Goal: Task Accomplishment & Management: Use online tool/utility

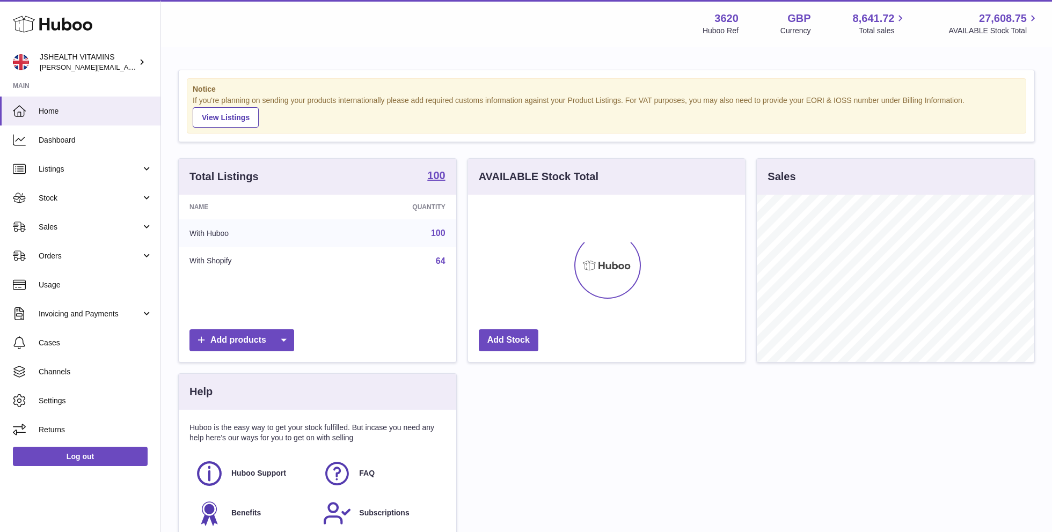
scroll to position [167, 277]
click at [85, 231] on span "Sales" at bounding box center [90, 227] width 103 height 10
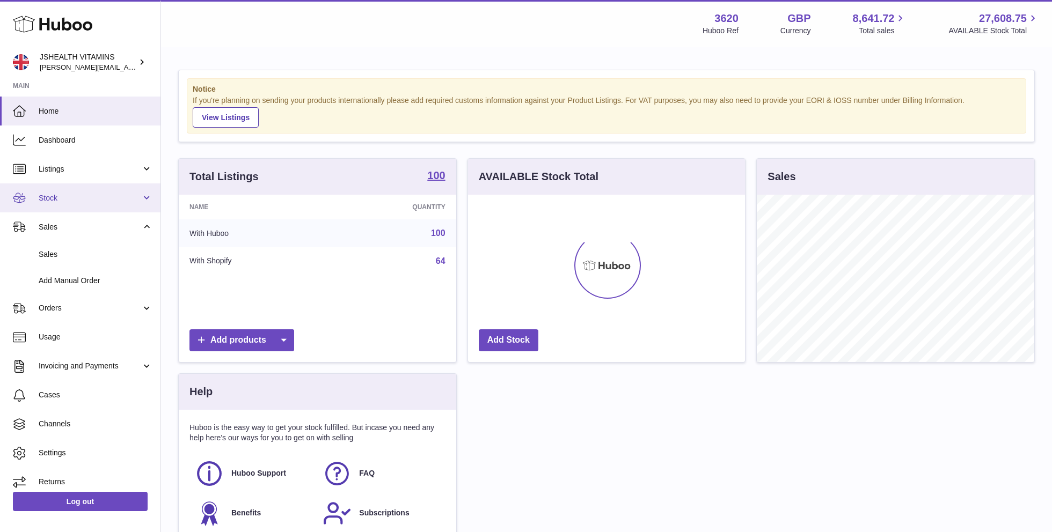
click at [88, 199] on span "Stock" at bounding box center [90, 198] width 103 height 10
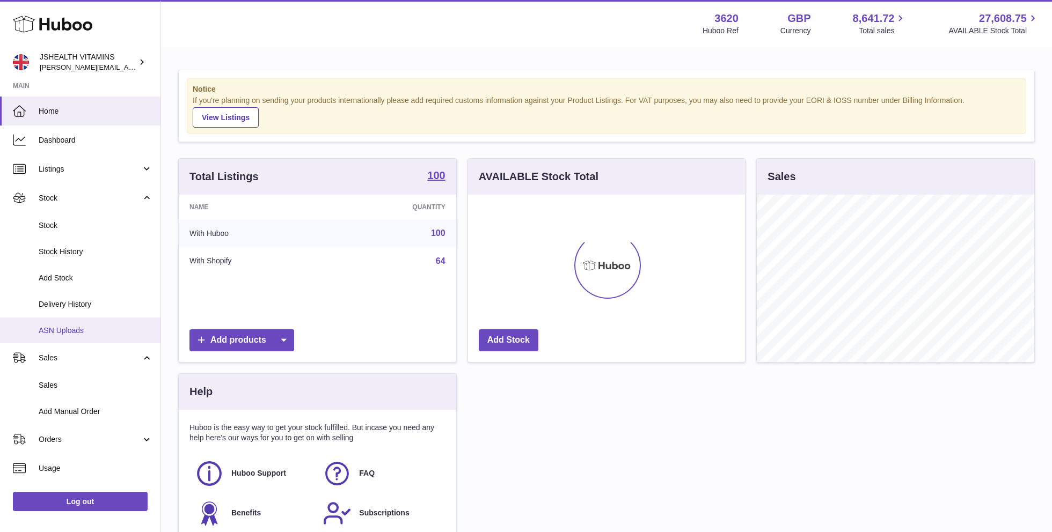
click at [56, 334] on span "ASN Uploads" at bounding box center [96, 331] width 114 height 10
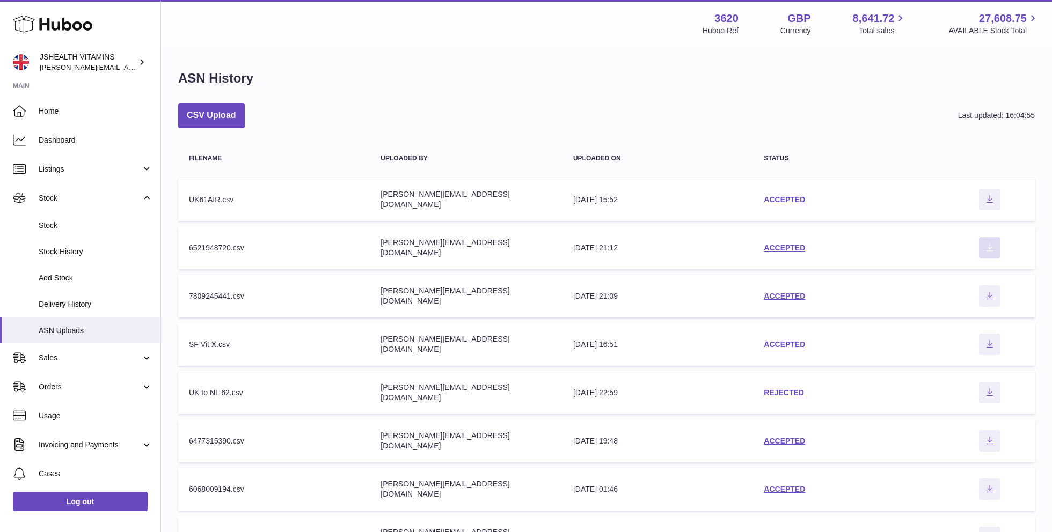
click at [989, 240] on button "Download ASN file" at bounding box center [989, 247] width 21 height 21
click at [79, 162] on link "Listings" at bounding box center [80, 169] width 160 height 29
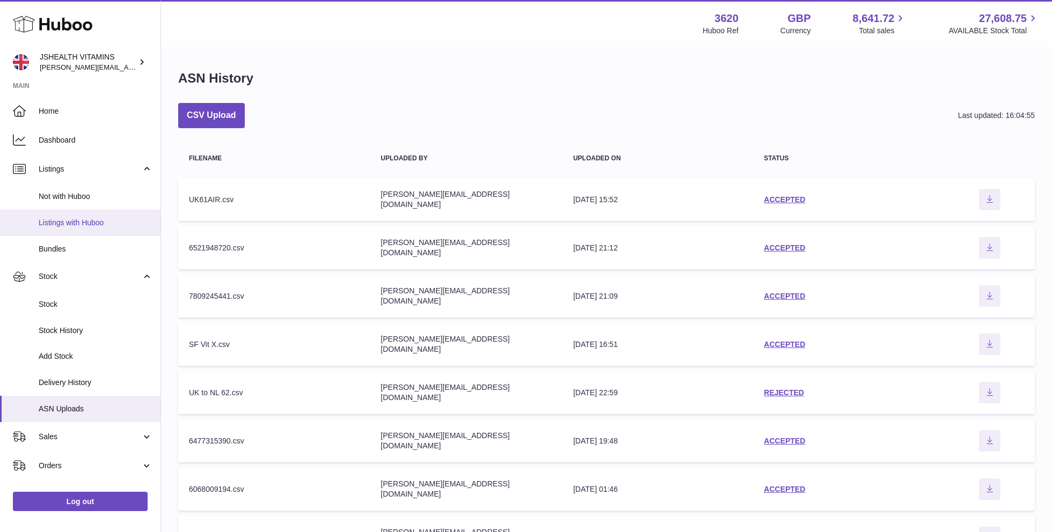
click at [70, 223] on span "Listings with Huboo" at bounding box center [96, 223] width 114 height 10
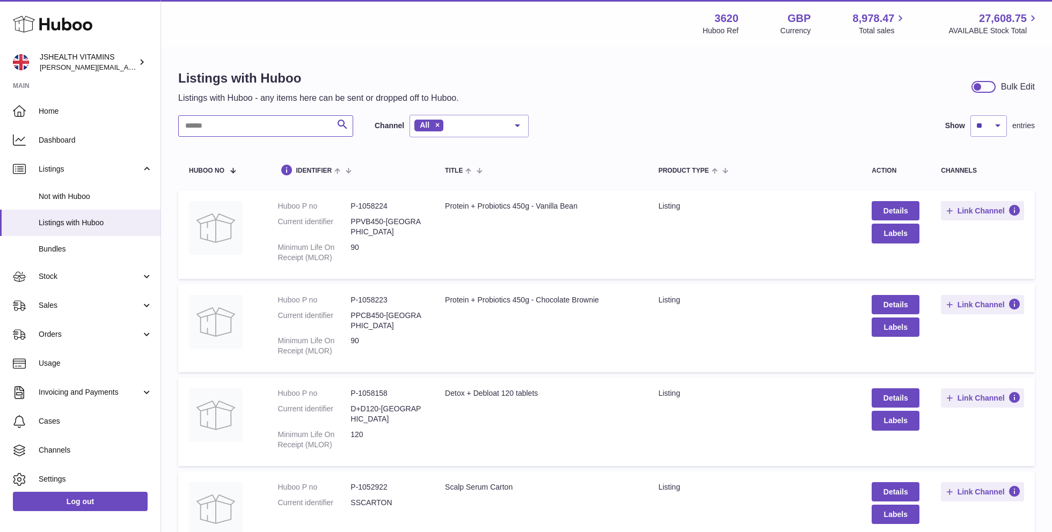
click at [261, 122] on input "text" at bounding box center [265, 125] width 175 height 21
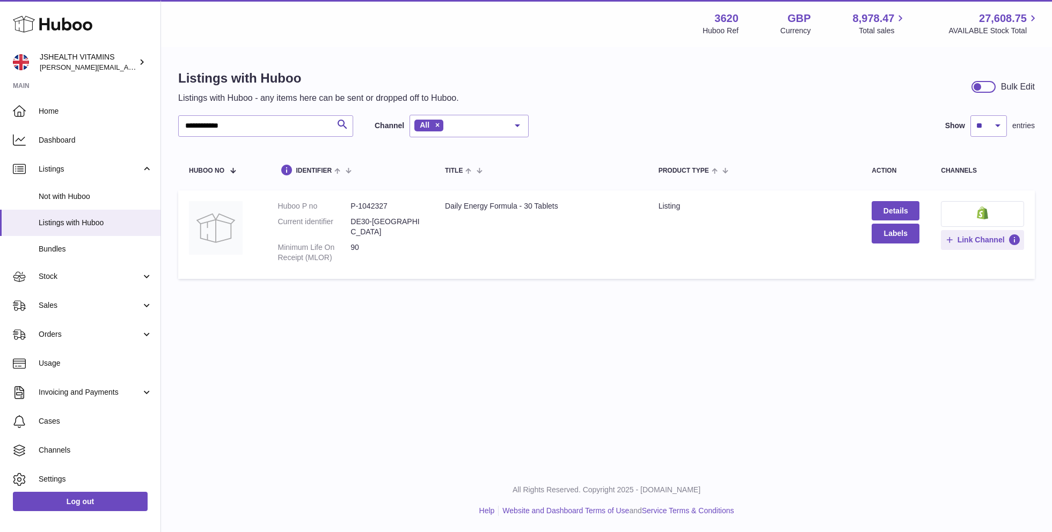
click at [378, 208] on dd "P-1042327" at bounding box center [386, 206] width 73 height 10
copy dd "1042327"
click at [289, 127] on input "**********" at bounding box center [265, 125] width 175 height 21
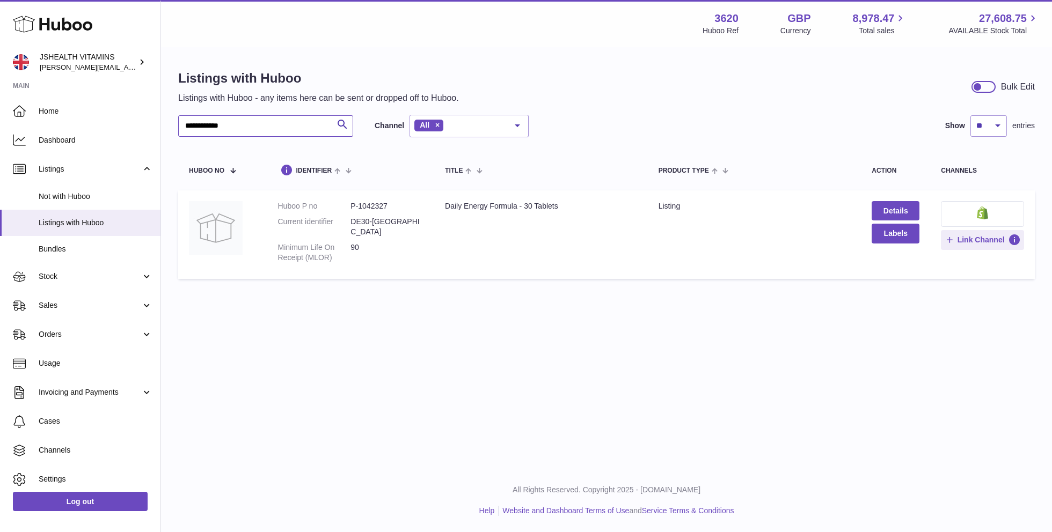
click at [289, 127] on input "**********" at bounding box center [265, 125] width 175 height 21
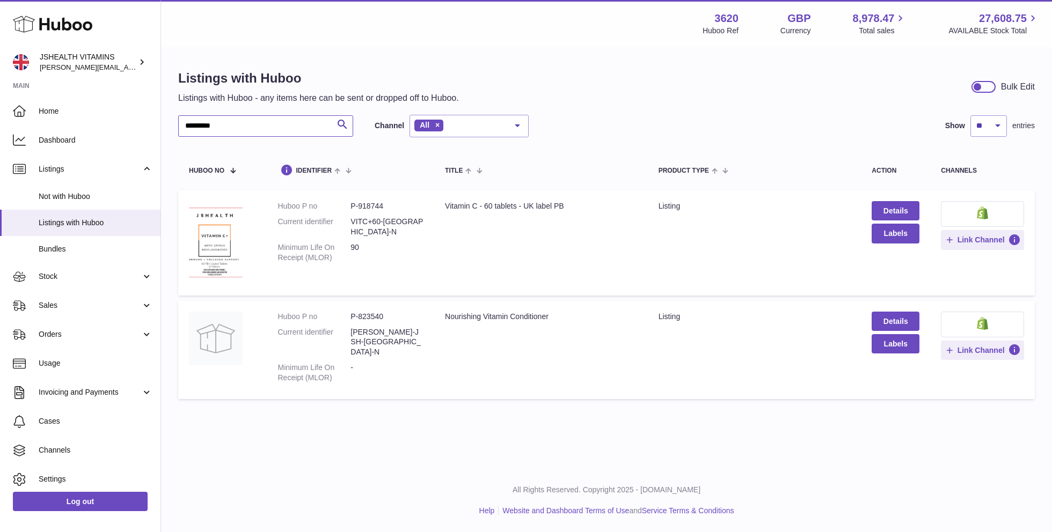
type input "*********"
click at [372, 203] on dd "P-918744" at bounding box center [386, 206] width 73 height 10
copy dd "918744"
click at [61, 276] on span "Stock" at bounding box center [90, 277] width 103 height 10
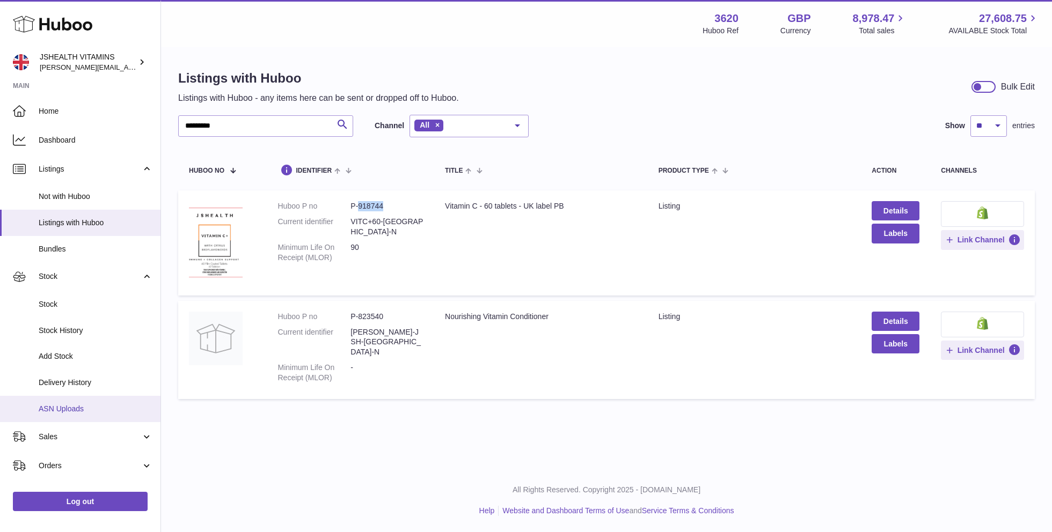
click at [57, 401] on link "ASN Uploads" at bounding box center [80, 409] width 160 height 26
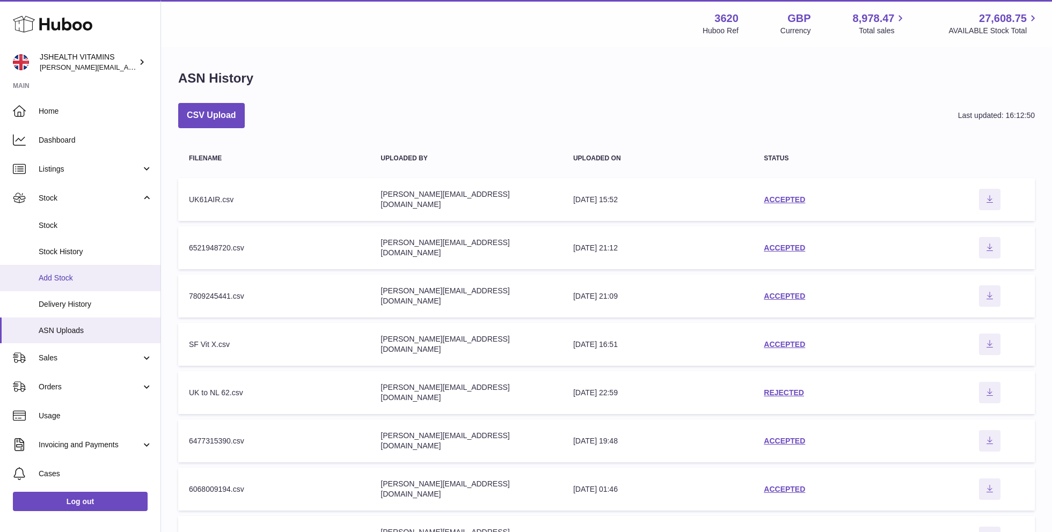
click at [53, 280] on span "Add Stock" at bounding box center [96, 278] width 114 height 10
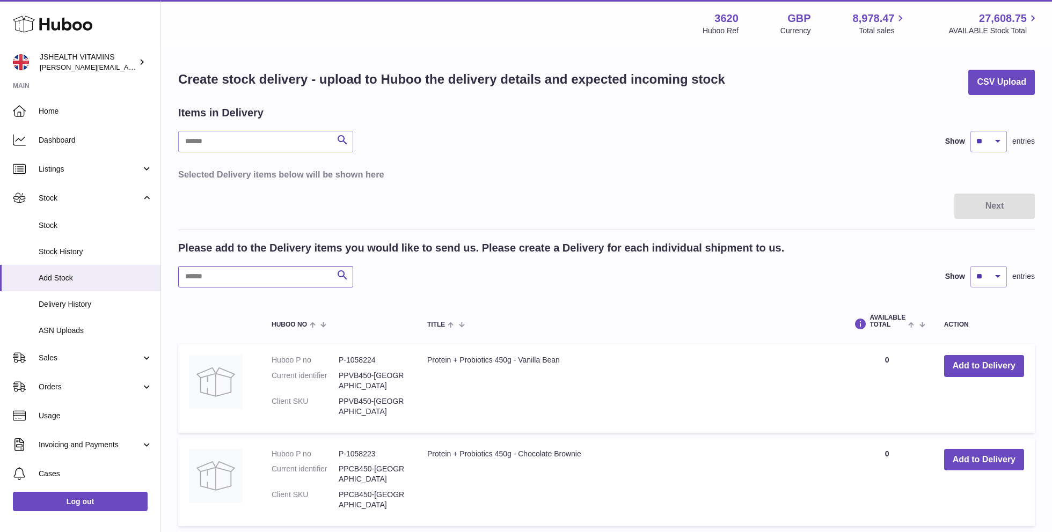
click at [284, 273] on input "text" at bounding box center [265, 276] width 175 height 21
click at [989, 85] on button "CSV Upload" at bounding box center [1001, 82] width 67 height 25
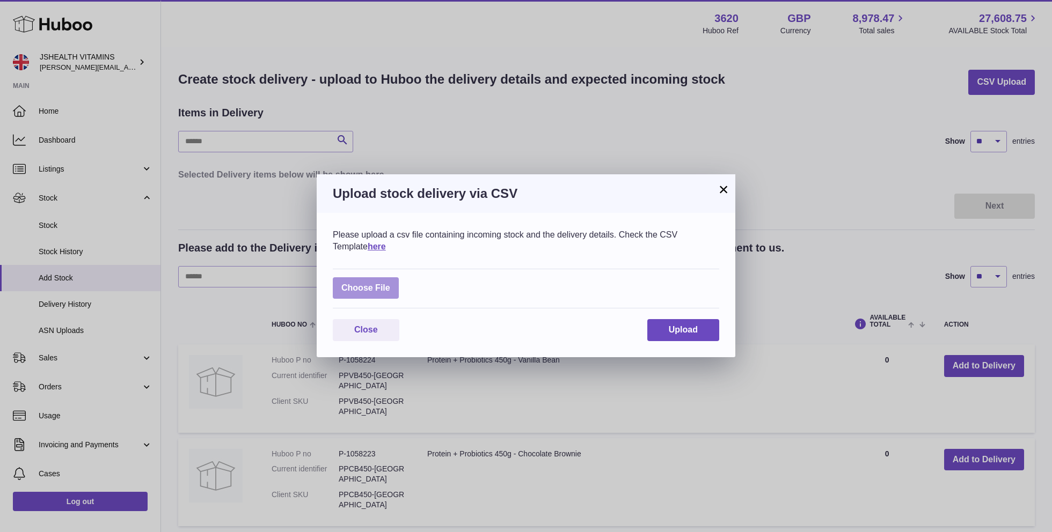
click at [366, 292] on label at bounding box center [366, 288] width 66 height 22
click at [390, 283] on input "file" at bounding box center [390, 283] width 1 height 1
type input "**********"
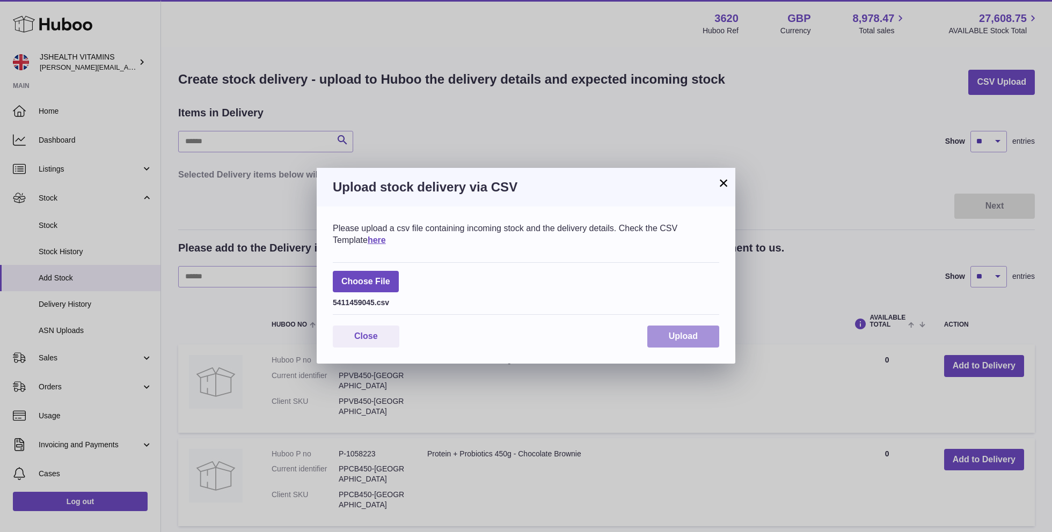
click at [674, 338] on span "Upload" at bounding box center [683, 336] width 29 height 9
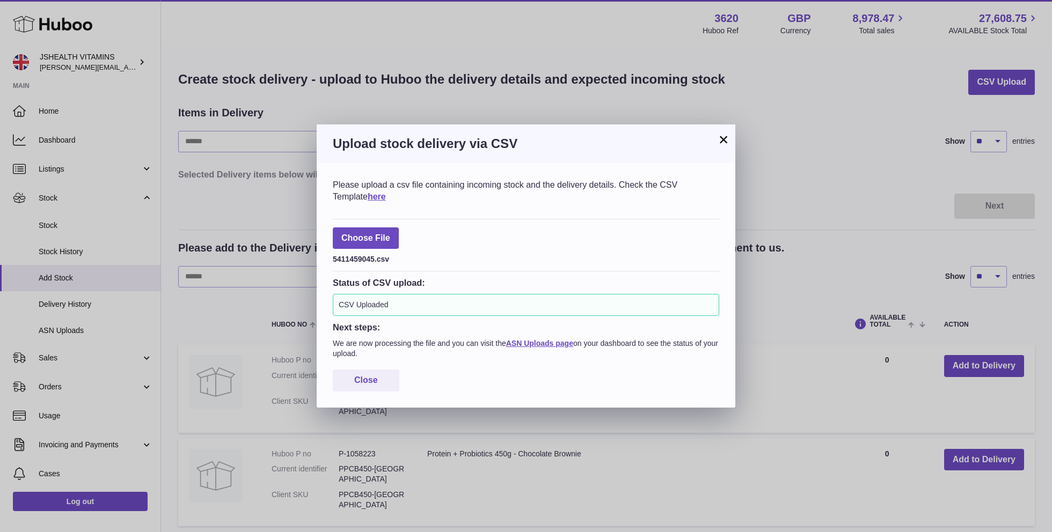
click at [725, 137] on button "×" at bounding box center [723, 139] width 13 height 13
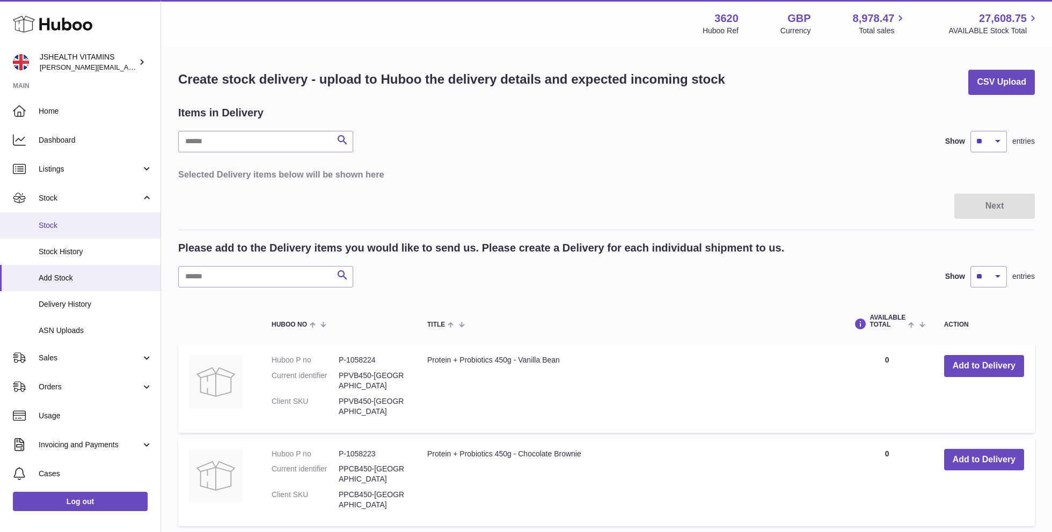
click at [75, 214] on link "Stock" at bounding box center [80, 226] width 160 height 26
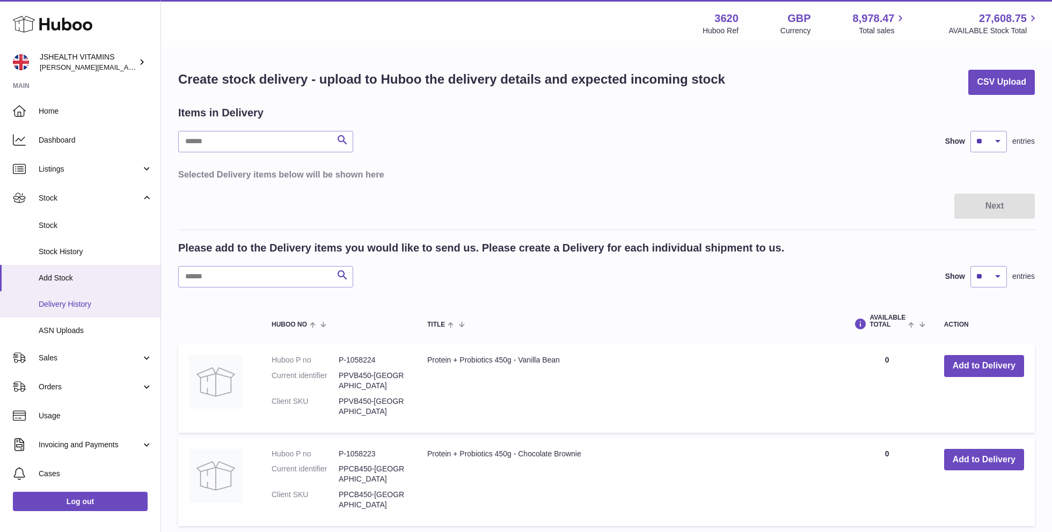
click at [53, 307] on span "Delivery History" at bounding box center [96, 304] width 114 height 10
click at [53, 330] on span "ASN Uploads" at bounding box center [96, 331] width 114 height 10
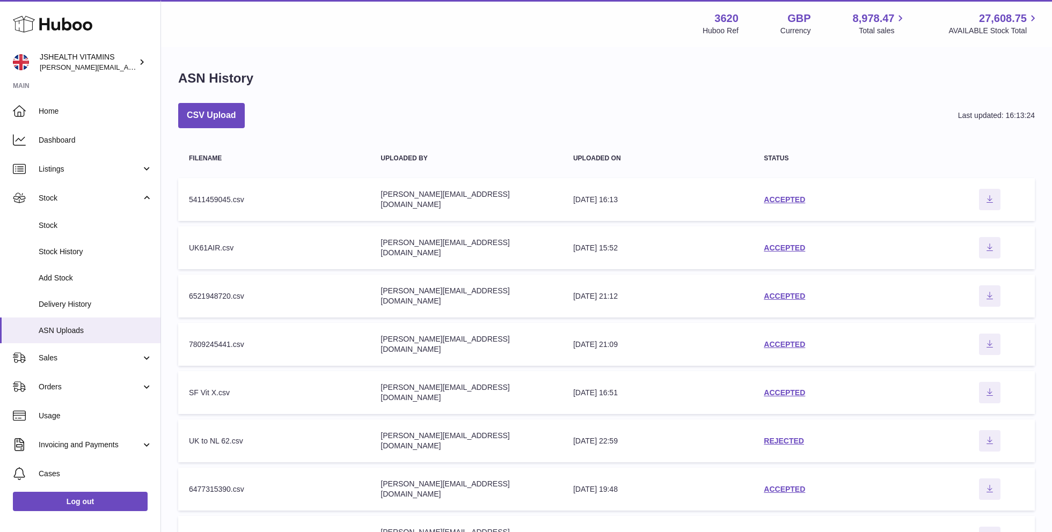
click at [214, 195] on div "5411459045.csv" at bounding box center [274, 200] width 170 height 10
click at [474, 156] on th "Uploaded by" at bounding box center [466, 158] width 193 height 28
click at [796, 201] on link "ACCEPTED" at bounding box center [784, 199] width 41 height 9
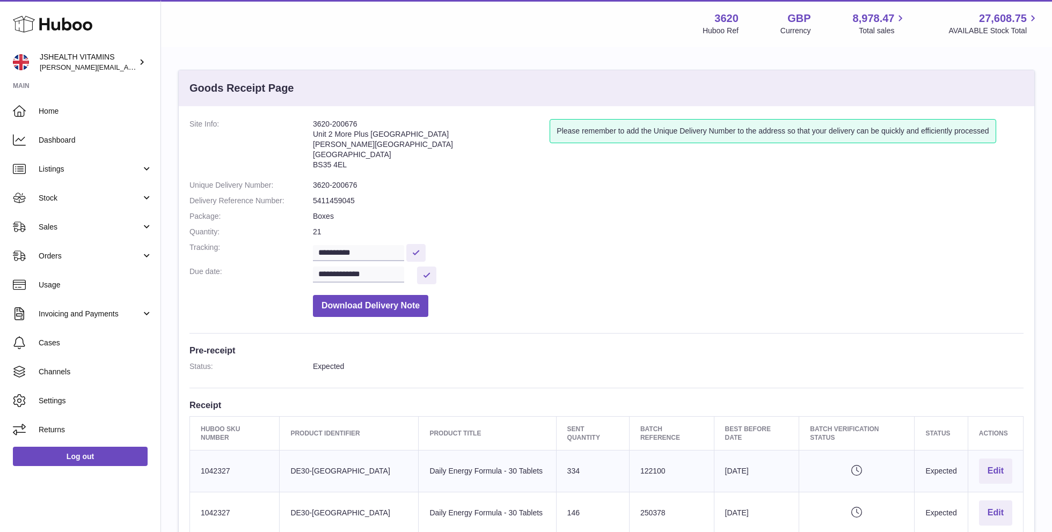
click at [349, 118] on div "**********" at bounding box center [606, 412] width 855 height 613
copy address "3620-200676"
